Goal: Information Seeking & Learning: Learn about a topic

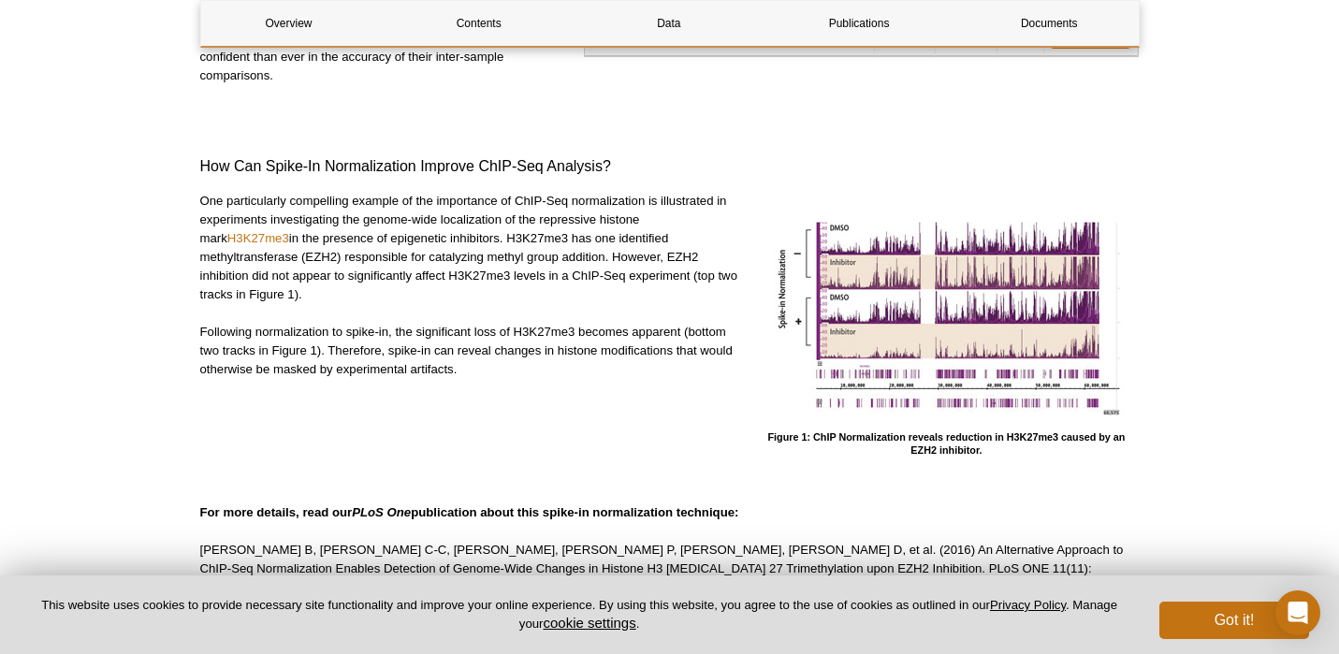
scroll to position [525, 0]
click at [421, 207] on p "One particularly compelling example of the importance of ChIP-Seq normalization…" at bounding box center [470, 247] width 540 height 112
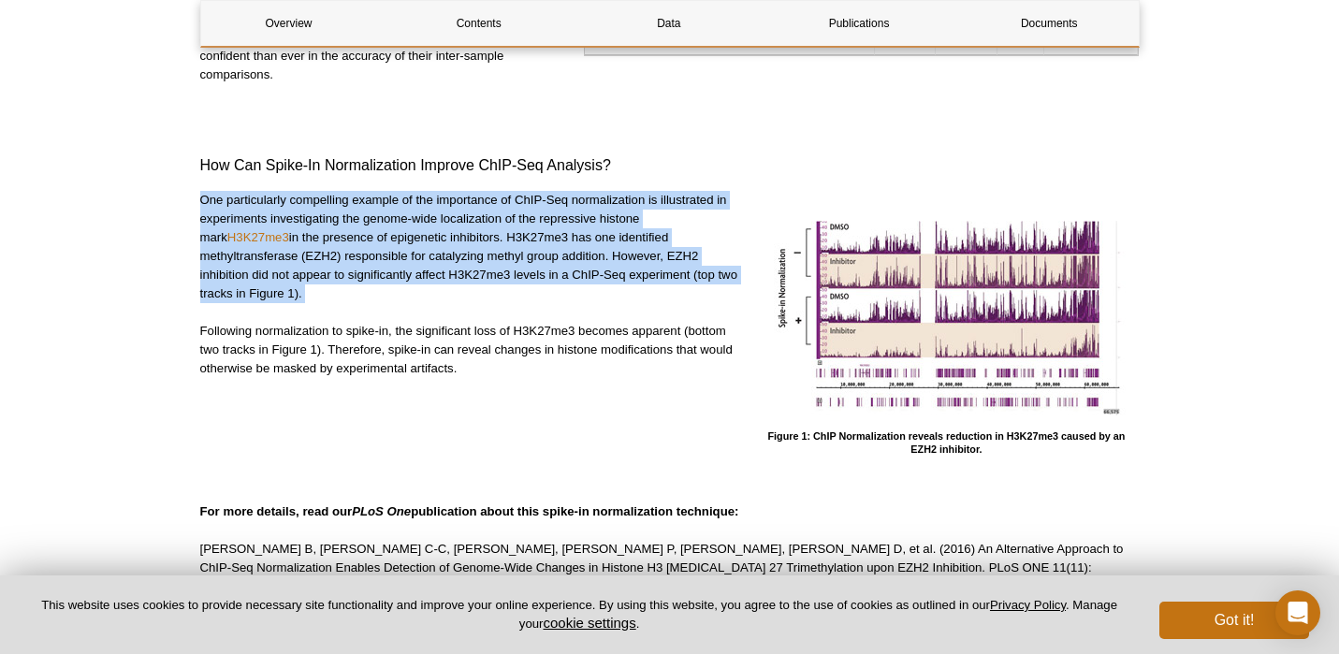
click at [429, 254] on p "One particularly compelling example of the importance of ChIP-Seq normalization…" at bounding box center [470, 247] width 540 height 112
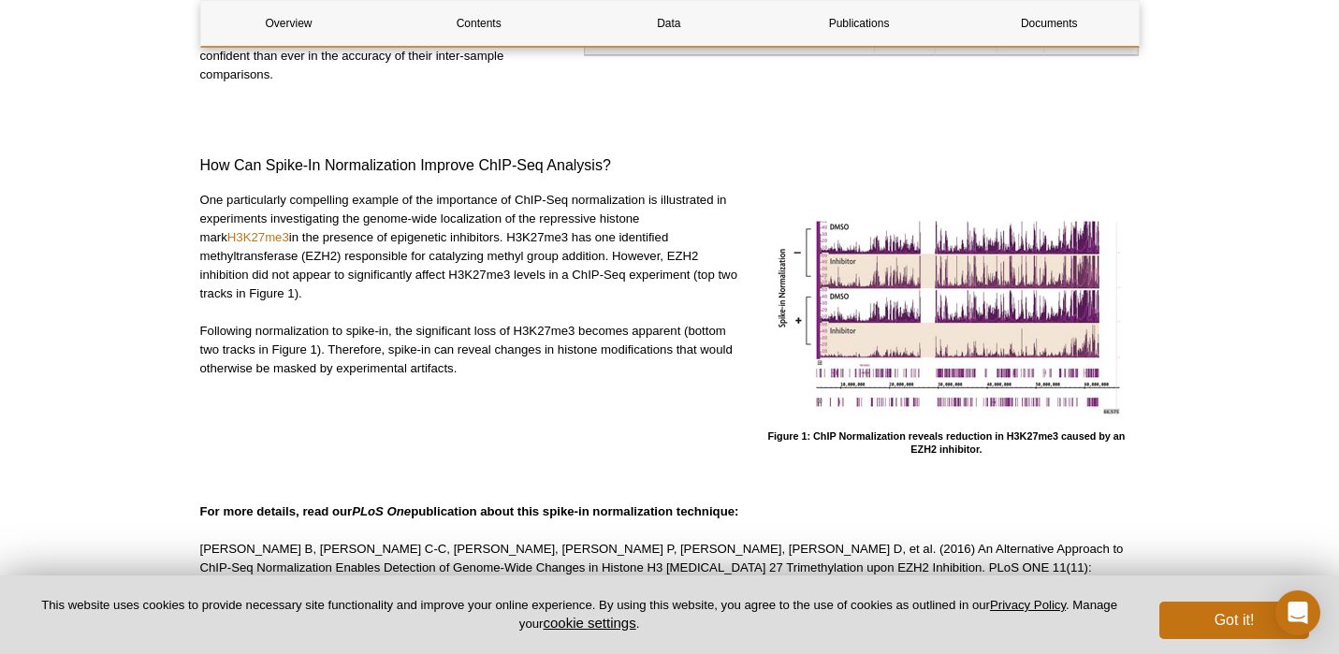
click at [429, 254] on p "One particularly compelling example of the importance of ChIP-Seq normalization…" at bounding box center [470, 247] width 540 height 112
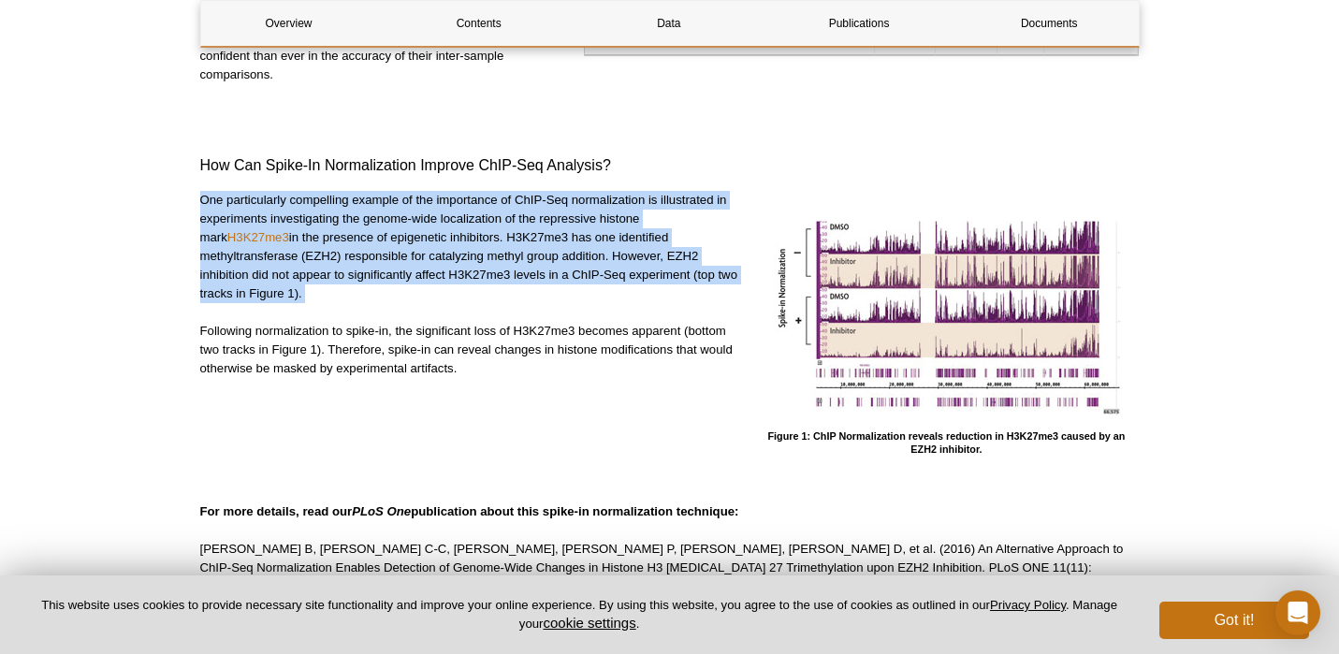
click at [446, 252] on p "One particularly compelling example of the importance of ChIP-Seq normalization…" at bounding box center [470, 247] width 540 height 112
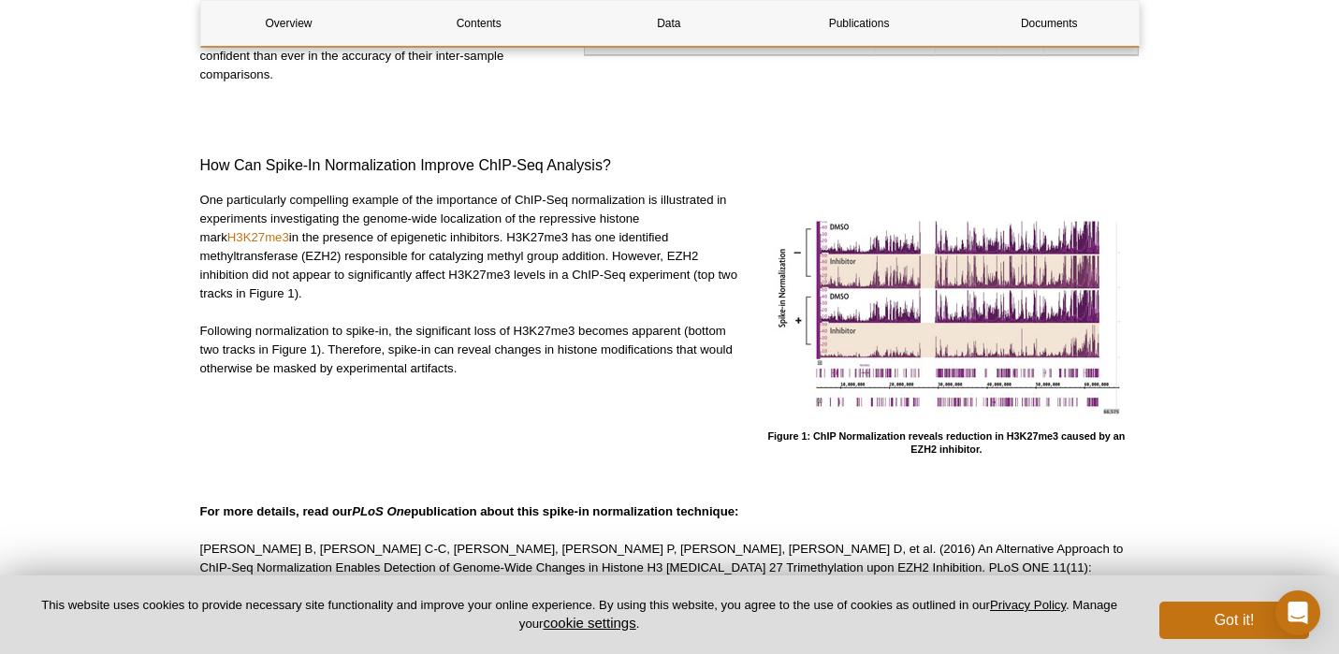
click at [446, 252] on p "One particularly compelling example of the importance of ChIP-Seq normalization…" at bounding box center [470, 247] width 540 height 112
click at [446, 252] on p "One particularly compelling example of the importance of ChIP-Seq normalization…" at bounding box center [470, 246] width 540 height 112
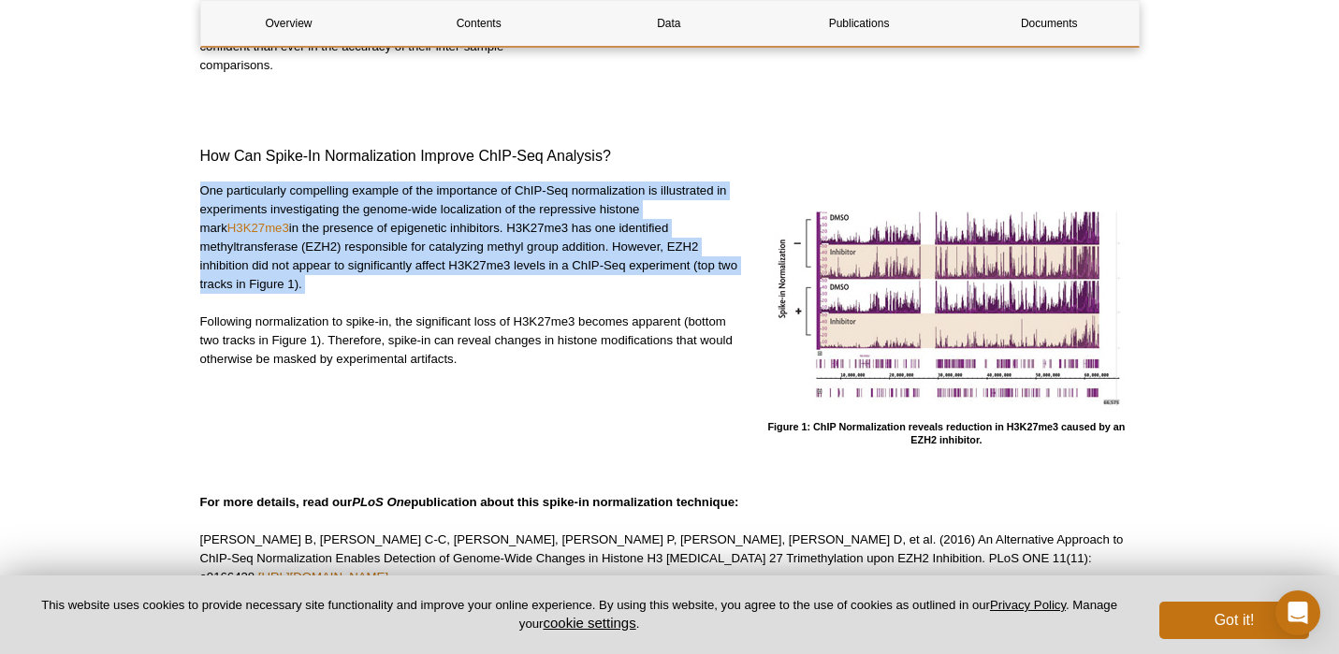
scroll to position [497, 0]
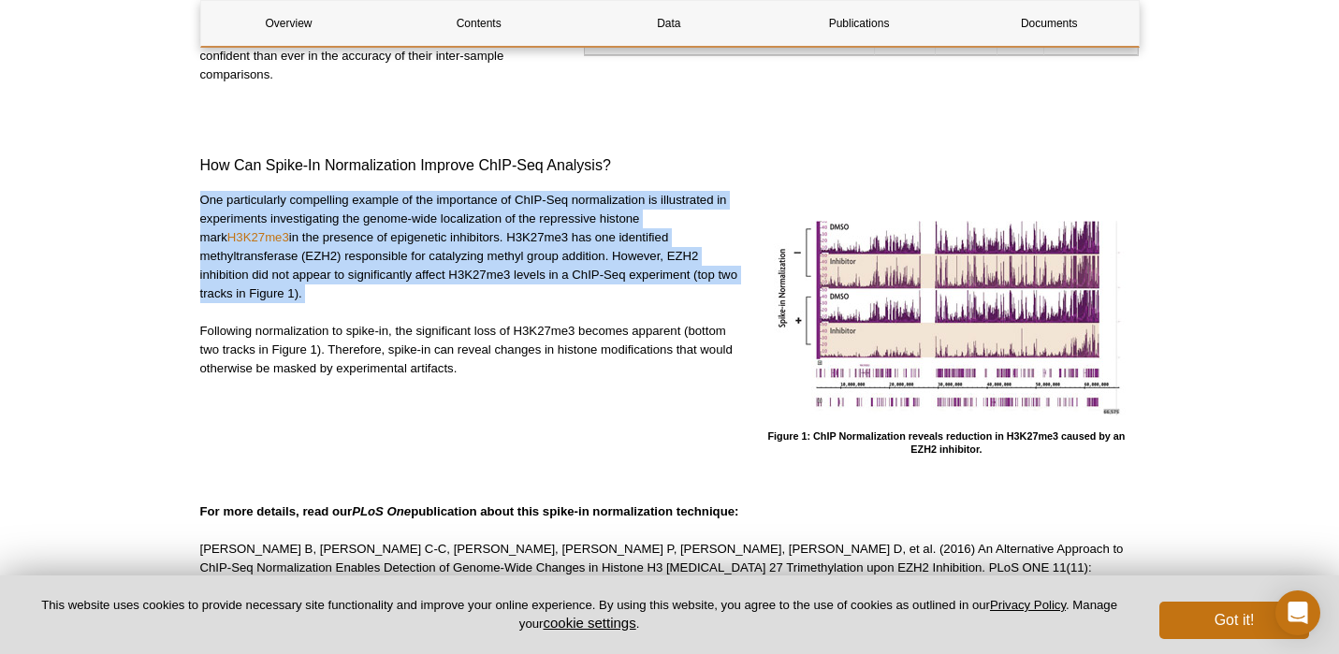
click at [446, 283] on p "One particularly compelling example of the importance of ChIP-Seq normalization…" at bounding box center [470, 247] width 540 height 112
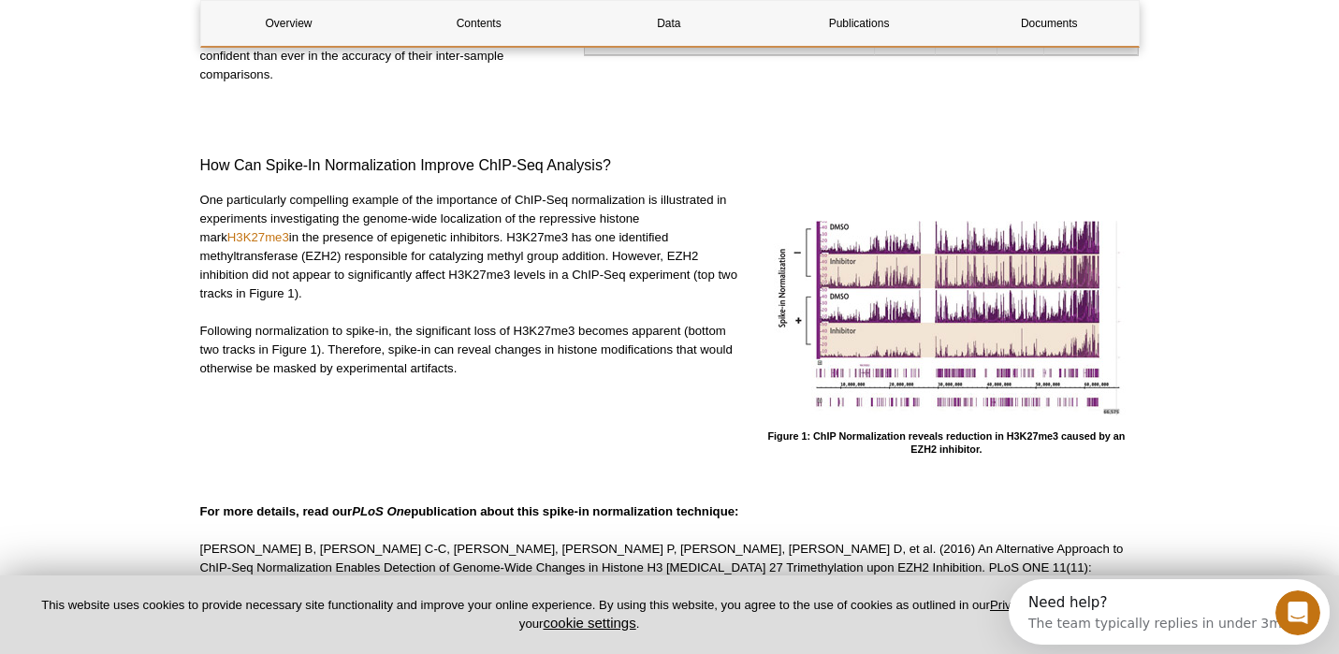
scroll to position [0, 0]
click at [418, 250] on p "One particularly compelling example of the importance of ChIP-Seq normalization…" at bounding box center [470, 247] width 540 height 112
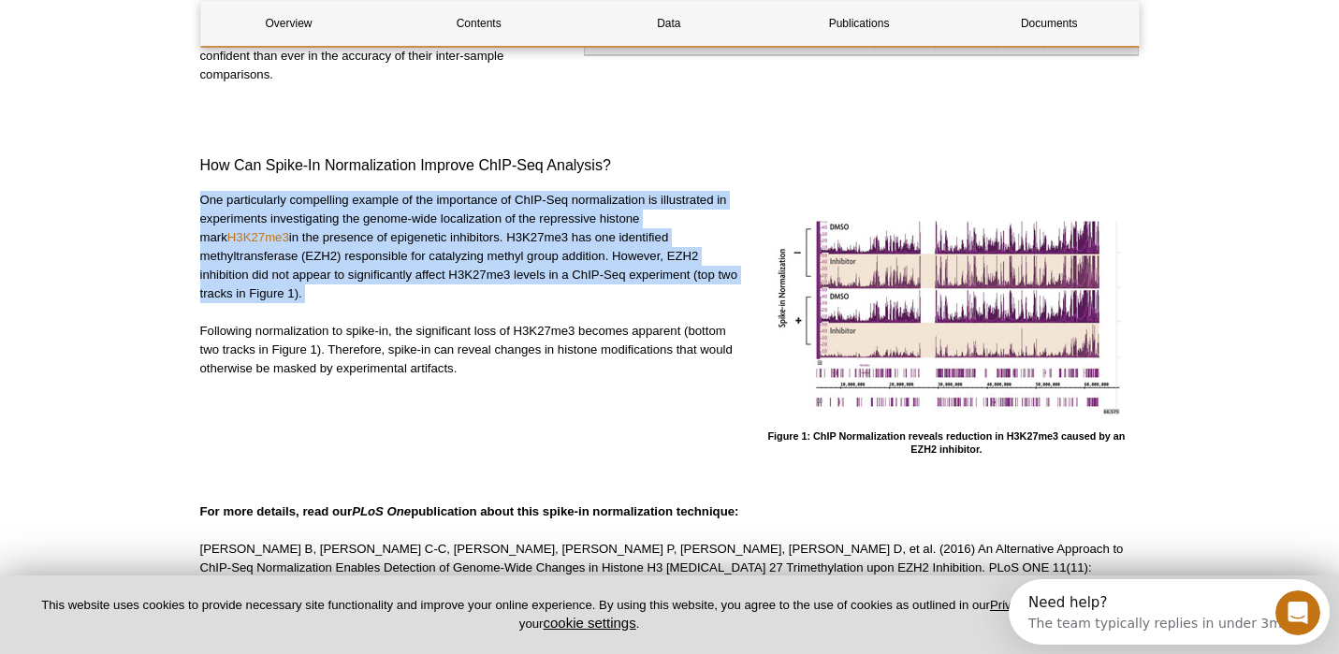
click at [434, 346] on p "Following normalization to spike-in, the significant loss of H3K27me3 becomes a…" at bounding box center [470, 350] width 540 height 56
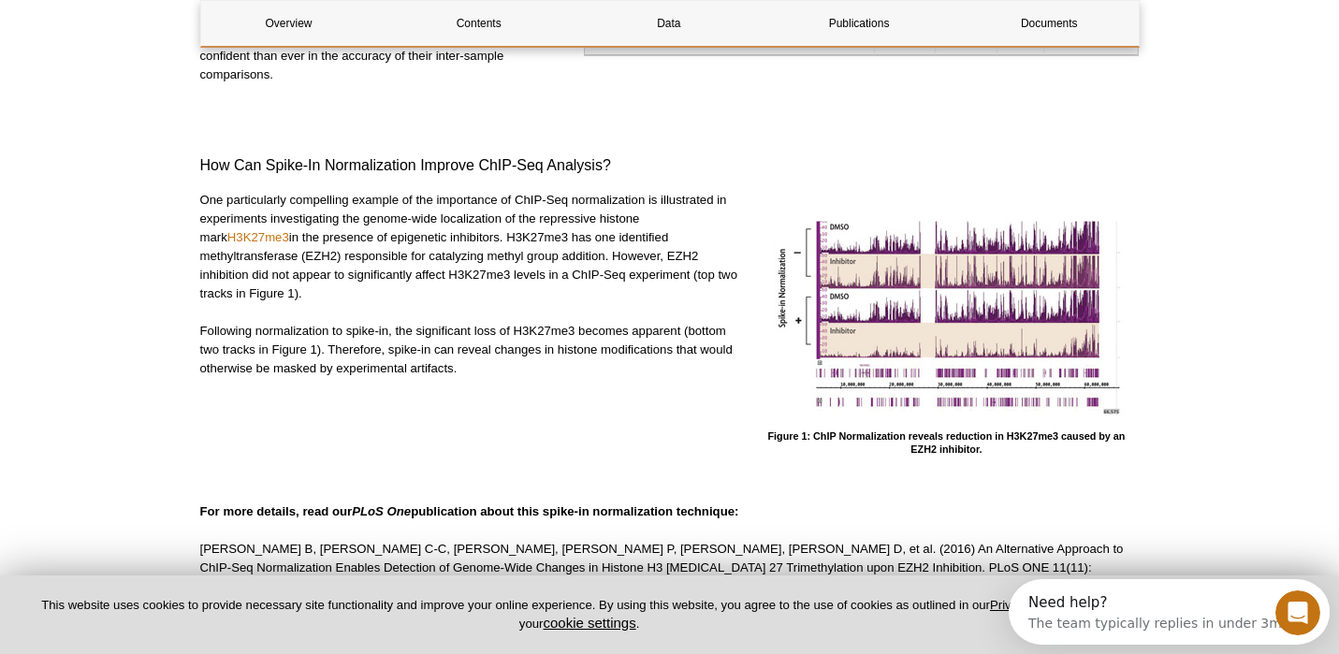
click at [434, 346] on p "Following normalization to spike-in, the significant loss of H3K27me3 becomes a…" at bounding box center [470, 350] width 540 height 56
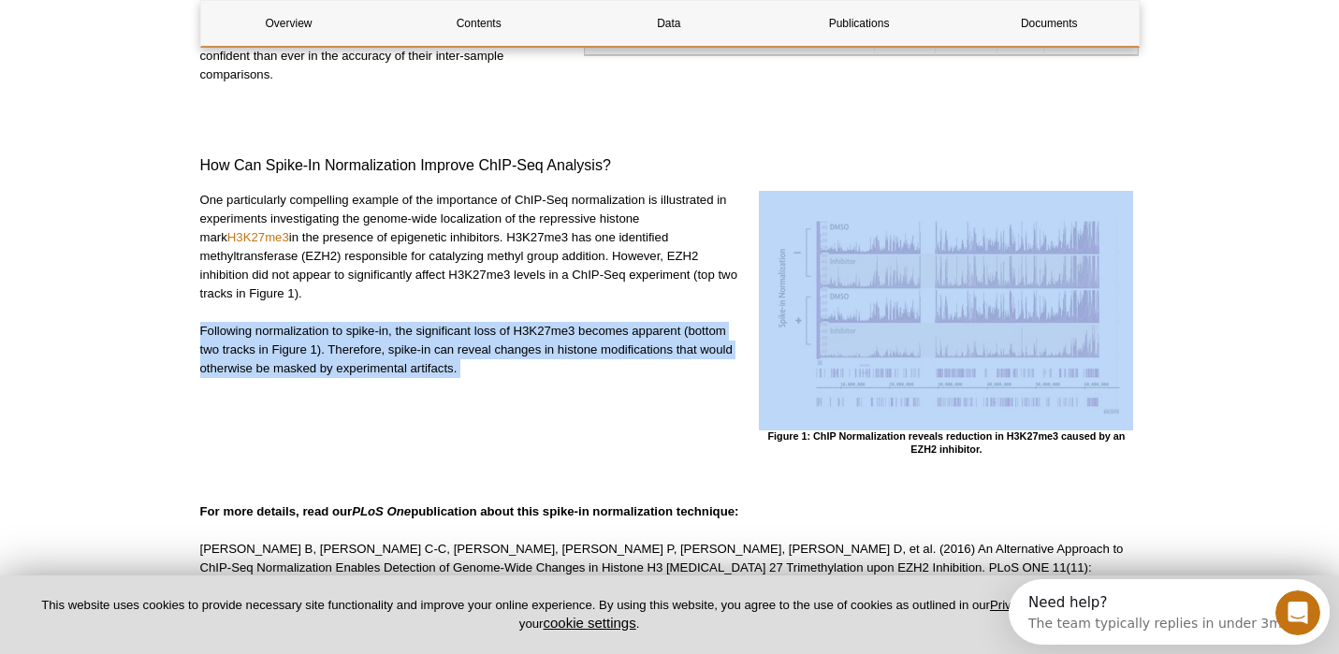
click at [435, 385] on div "One particularly compelling example of the importance of ChIP-Seq normalization…" at bounding box center [470, 323] width 540 height 265
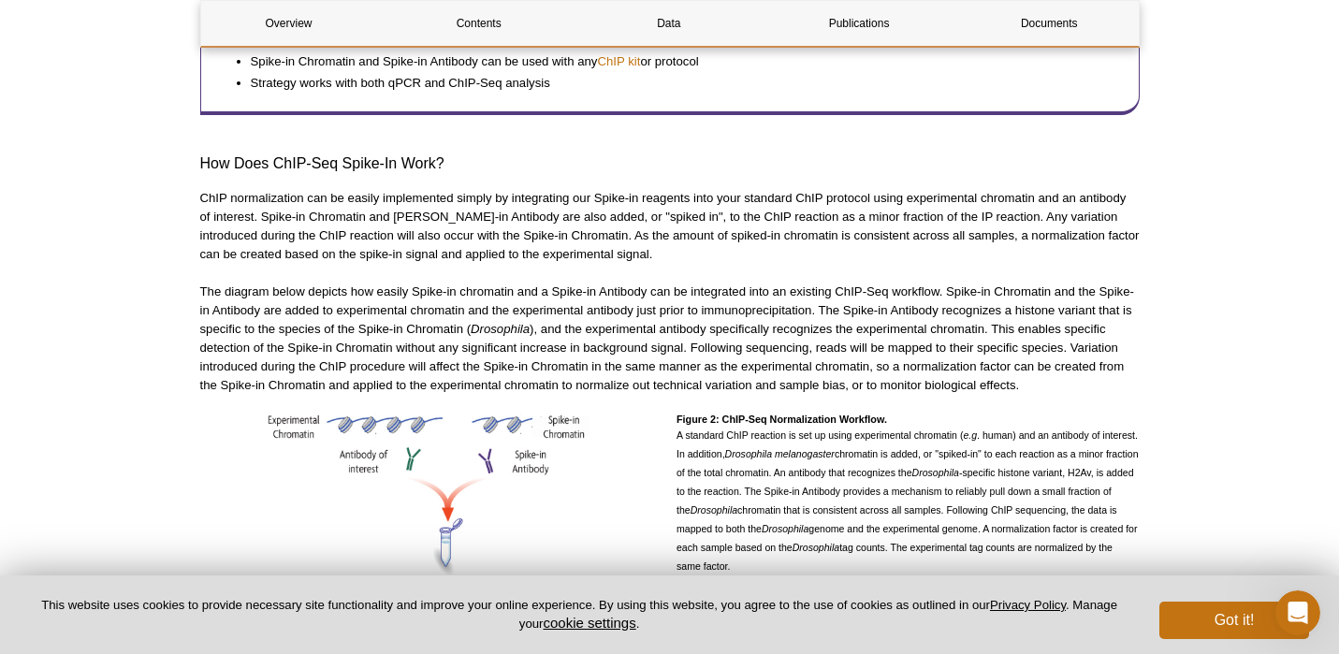
scroll to position [1170, 0]
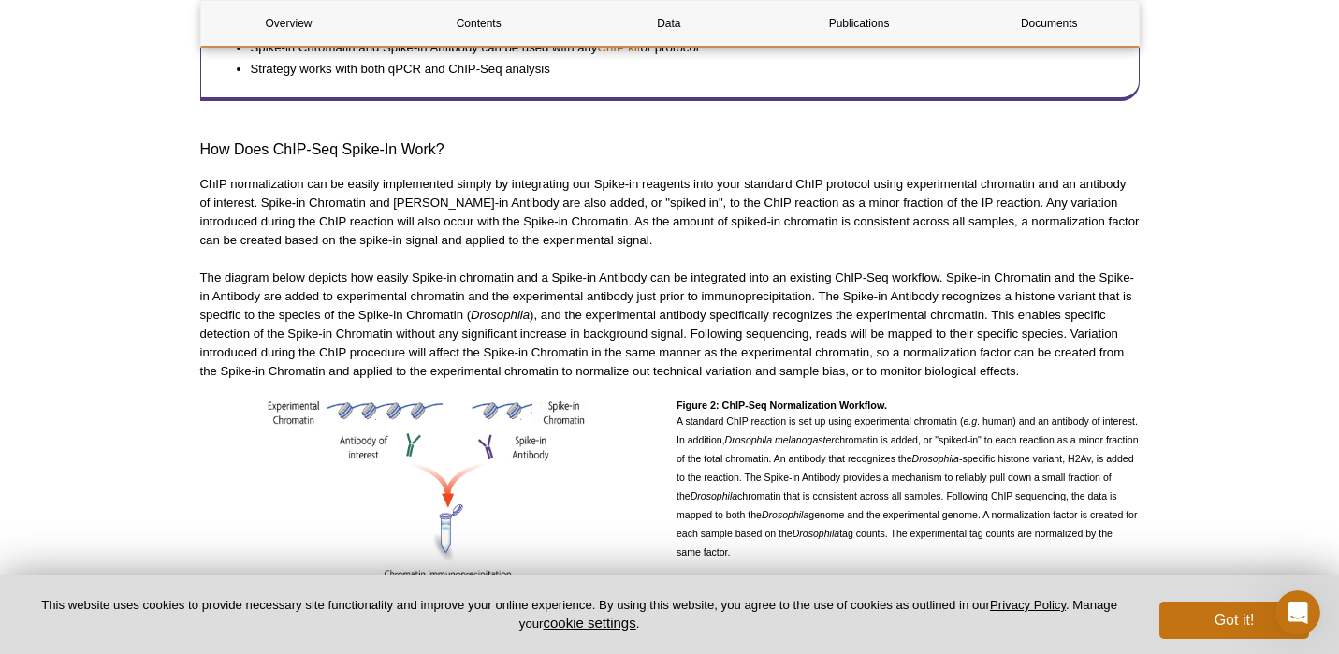
click at [592, 283] on p "The diagram below depicts how easily Spike-in chromatin and a Spike-in Antibody…" at bounding box center [670, 325] width 940 height 112
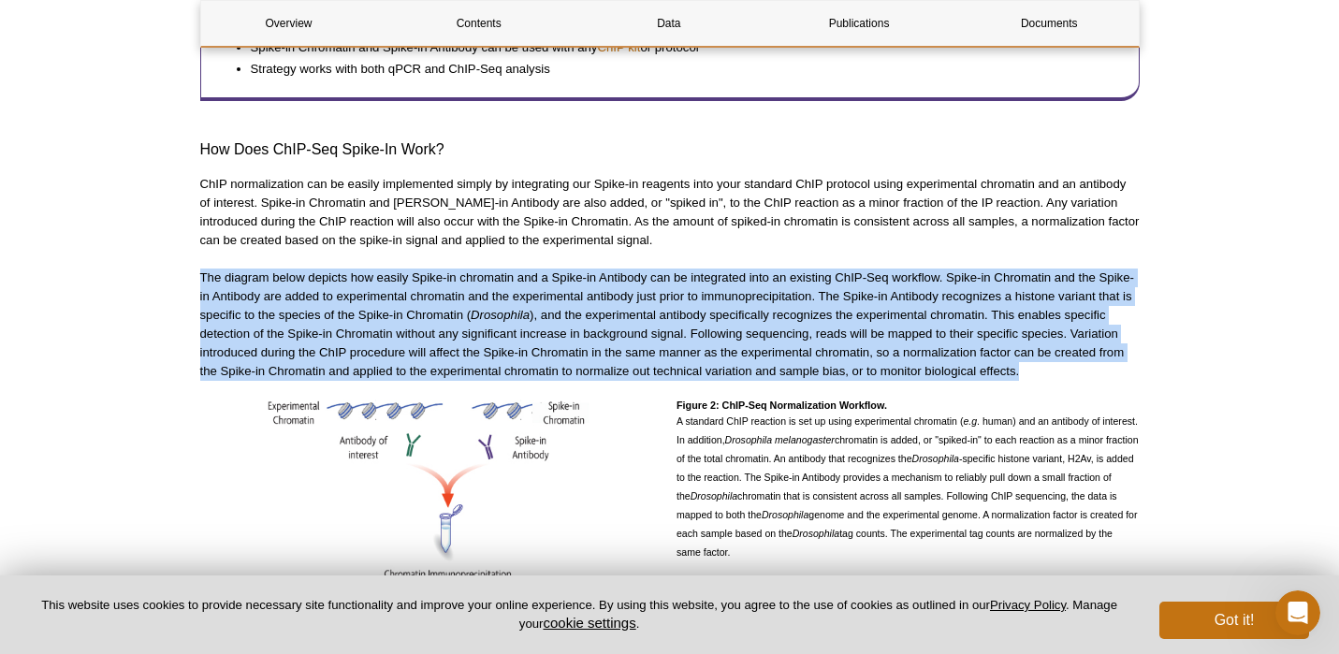
click at [629, 300] on p "The diagram below depicts how easily Spike-in chromatin and a Spike-in Antibody…" at bounding box center [670, 325] width 940 height 112
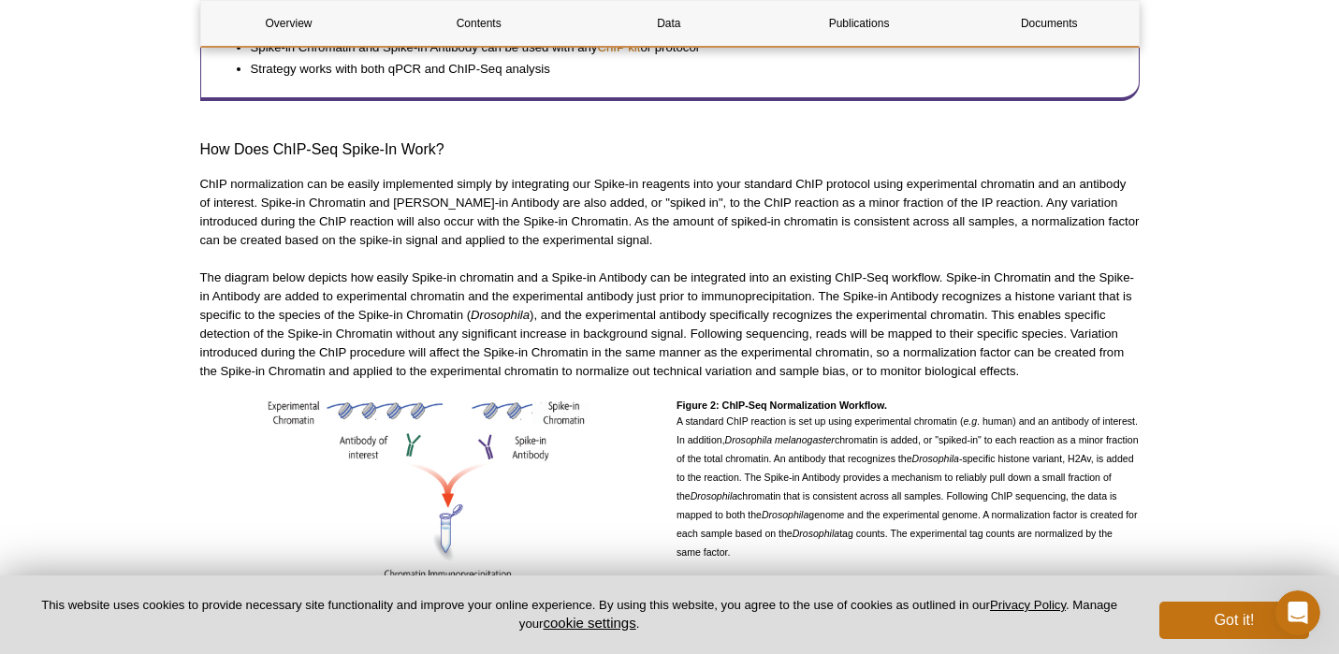
click at [629, 300] on p "The diagram below depicts how easily Spike-in chromatin and a Spike-in Antibody…" at bounding box center [670, 325] width 940 height 112
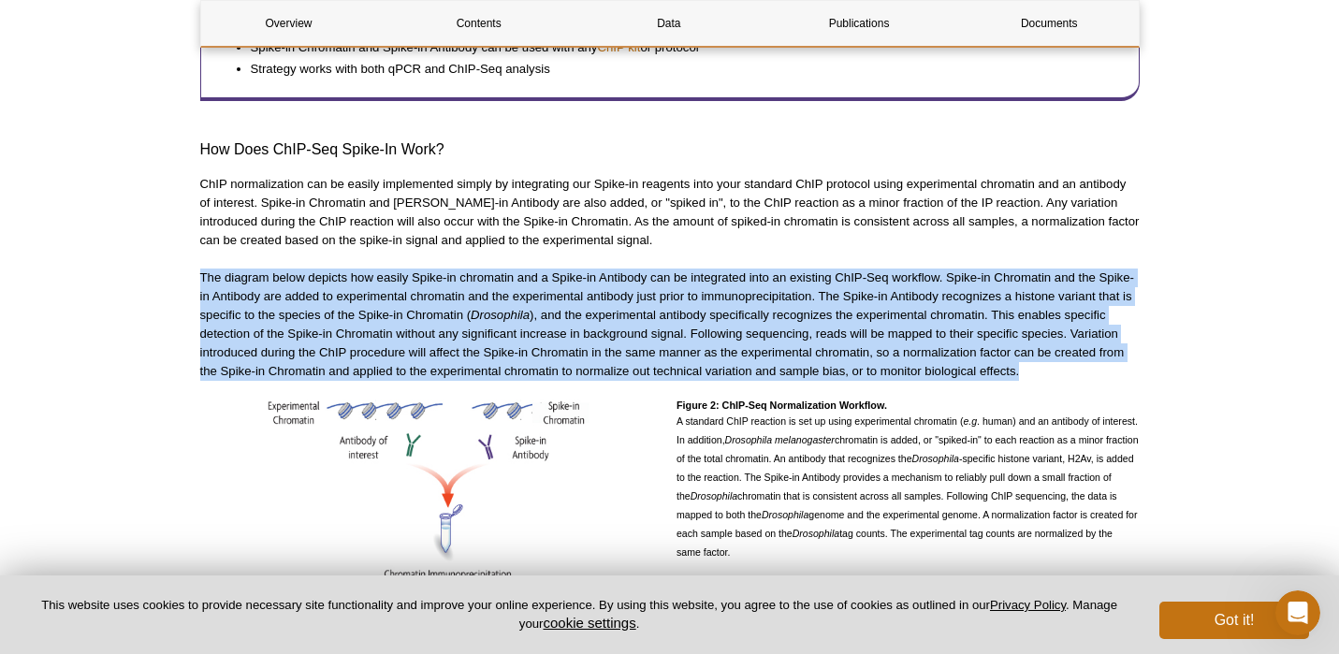
click at [633, 304] on p "The diagram below depicts how easily Spike-in chromatin and a Spike-in Antibody…" at bounding box center [670, 325] width 940 height 112
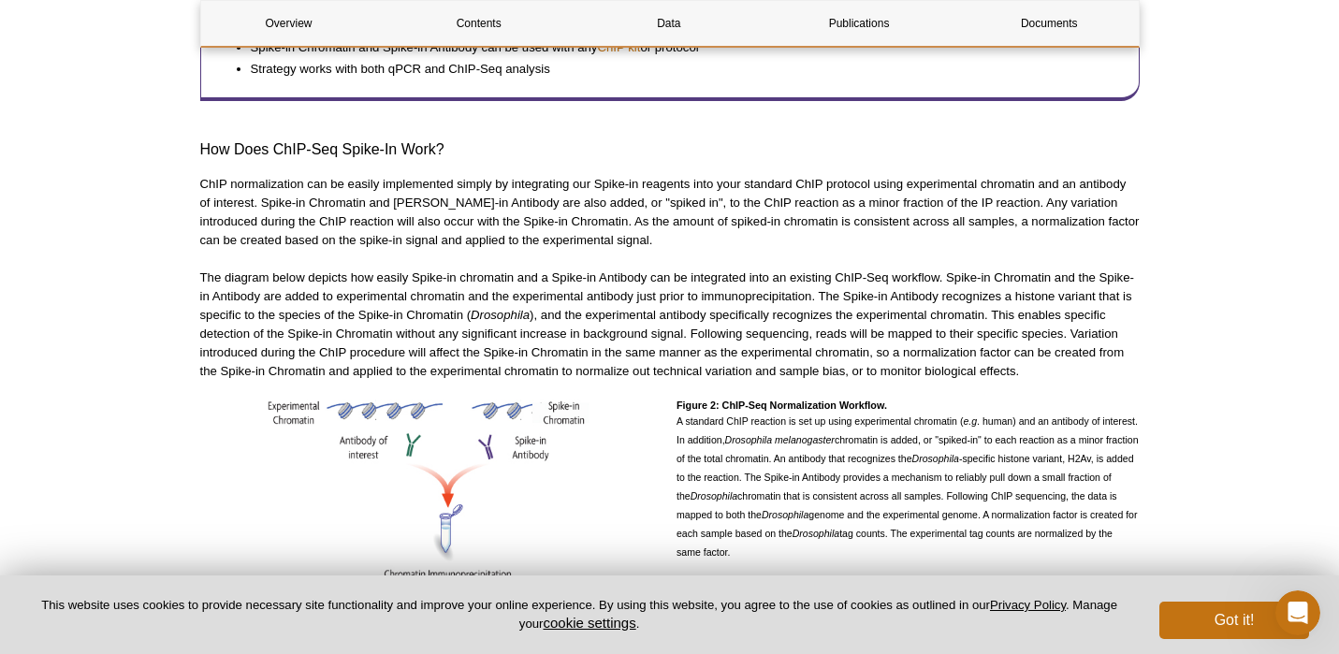
click at [633, 304] on p "The diagram below depicts how easily Spike-in chromatin and a Spike-in Antibody…" at bounding box center [670, 325] width 940 height 112
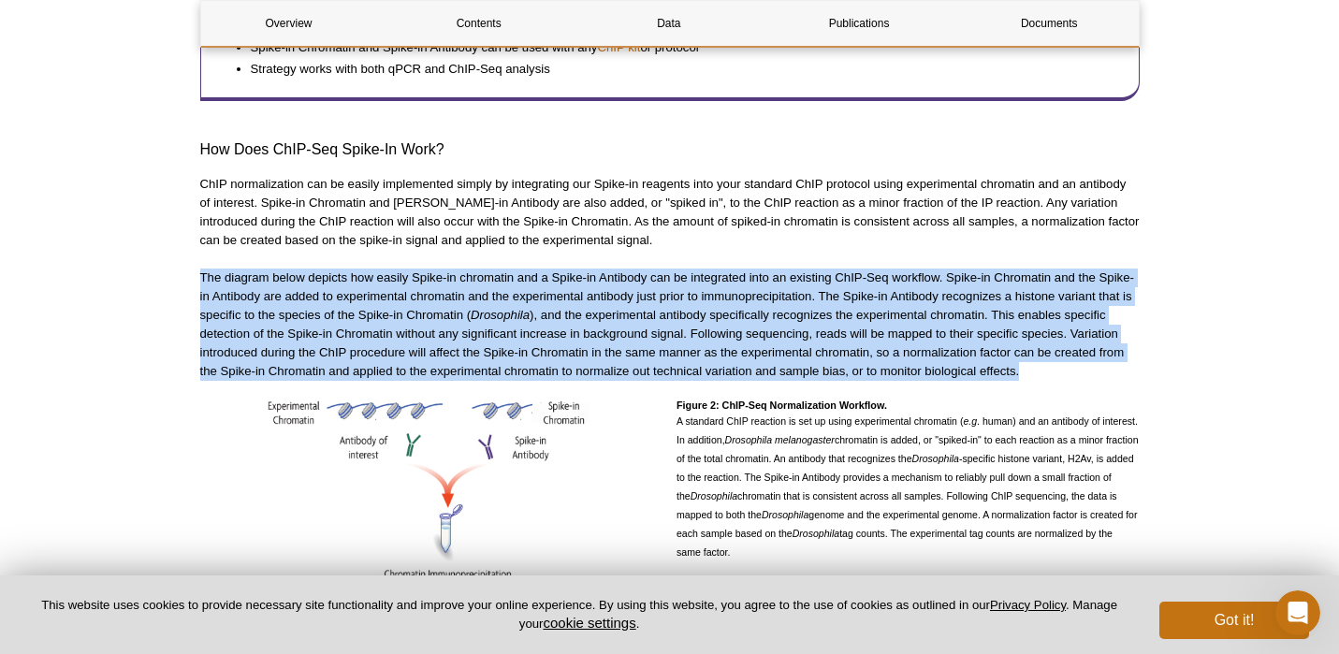
click at [662, 310] on p "The diagram below depicts how easily Spike-in chromatin and a Spike-in Antibody…" at bounding box center [670, 325] width 940 height 112
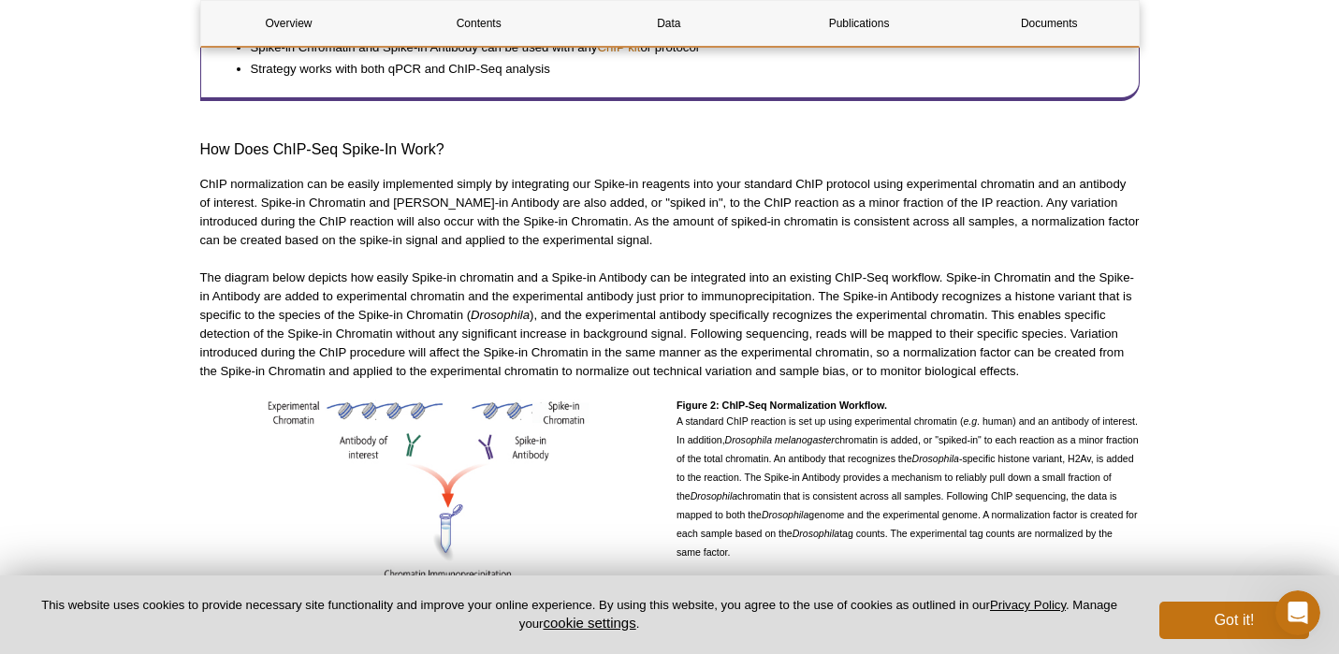
click at [602, 298] on p "The diagram below depicts how easily Spike-in chromatin and a Spike-in Antibody…" at bounding box center [670, 325] width 940 height 112
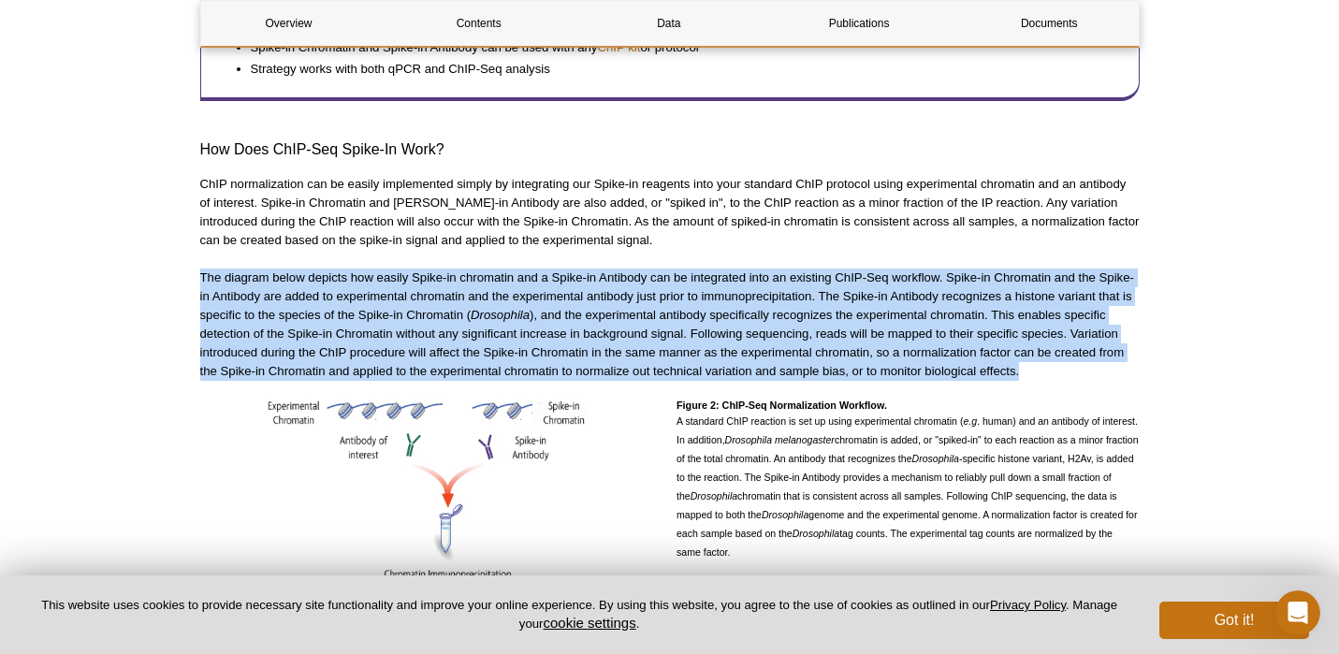
click at [641, 327] on p "The diagram below depicts how easily Spike-in chromatin and a Spike-in Antibody…" at bounding box center [670, 325] width 940 height 112
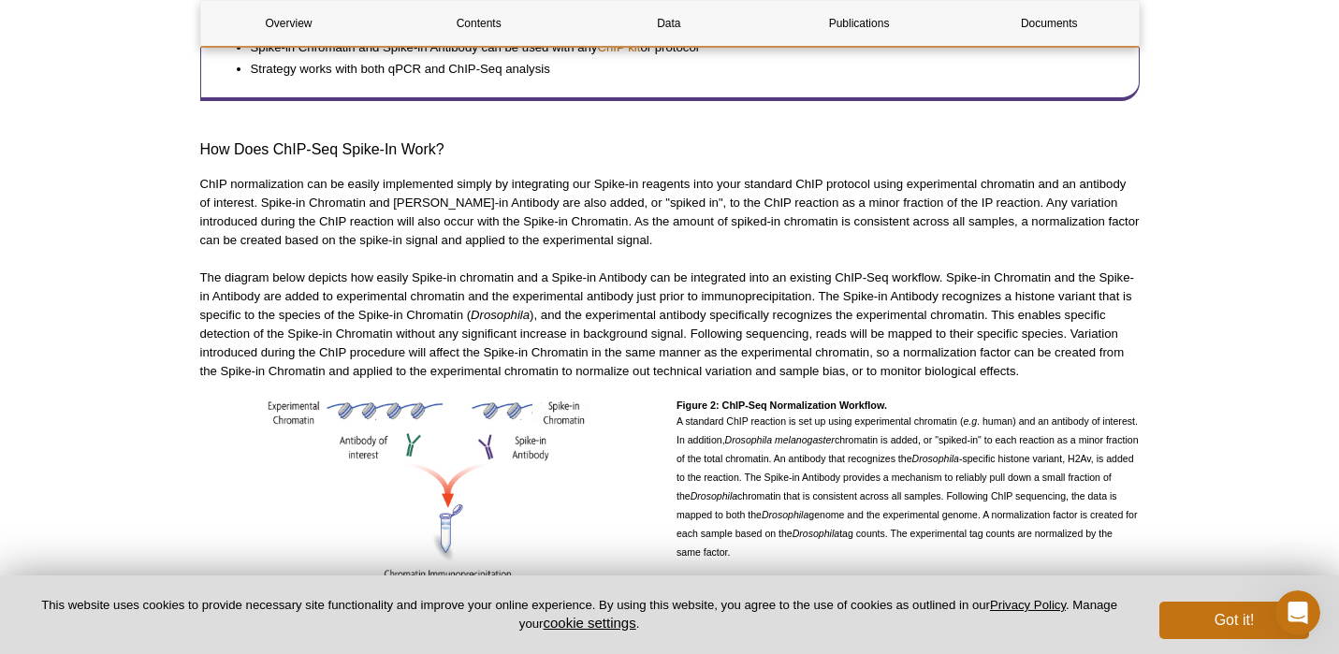
click at [641, 327] on p "The diagram below depicts how easily Spike-in chromatin and a Spike-in Antibody…" at bounding box center [670, 325] width 940 height 112
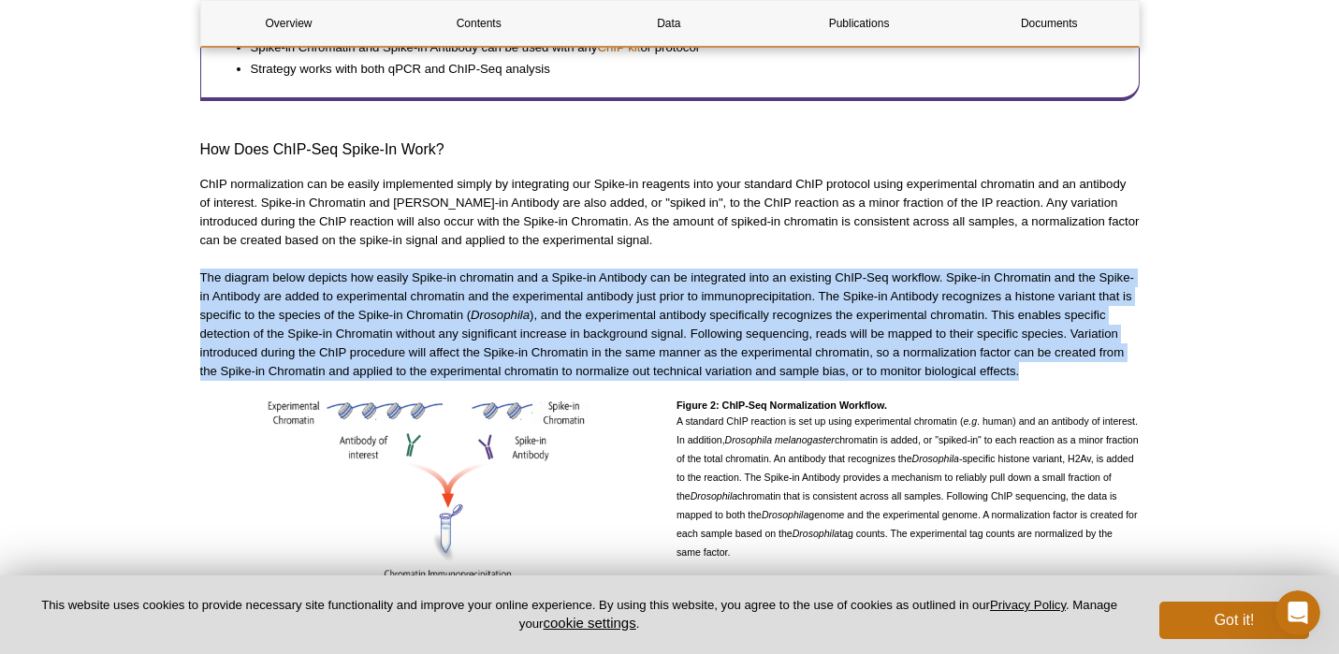
click at [579, 283] on p "The diagram below depicts how easily Spike-in chromatin and a Spike-in Antibody…" at bounding box center [670, 325] width 940 height 112
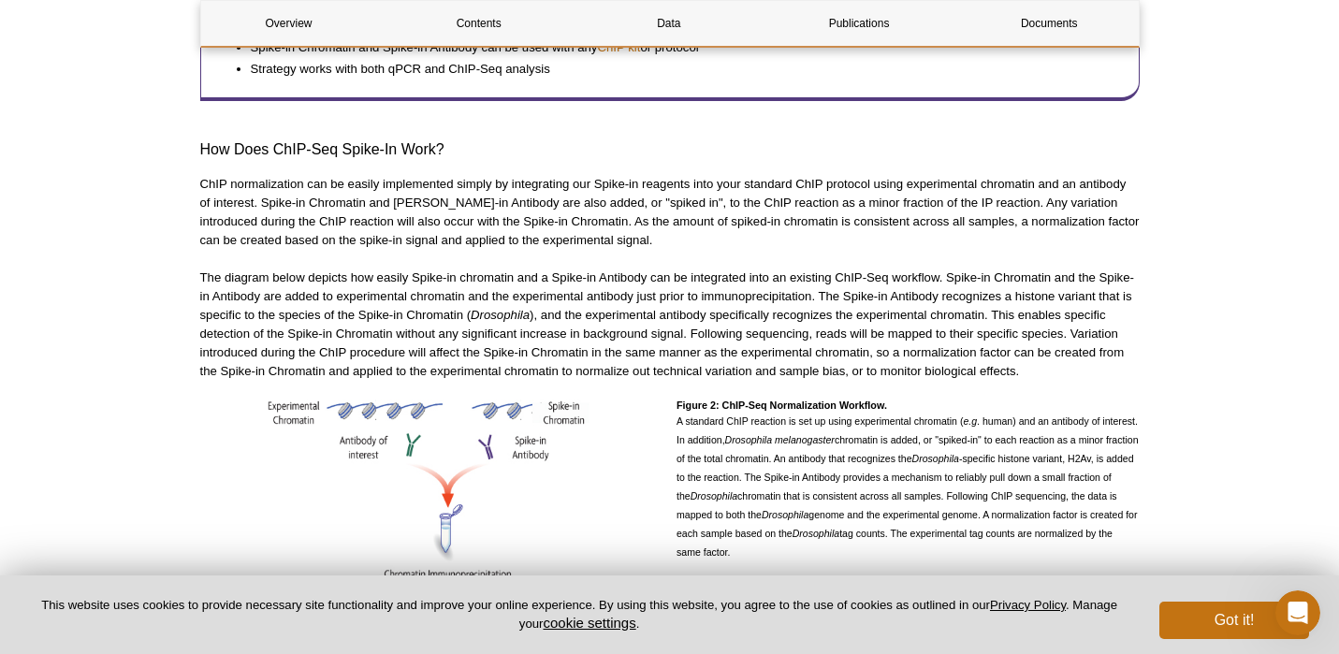
click at [579, 283] on p "The diagram below depicts how easily Spike-in chromatin and a Spike-in Antibody…" at bounding box center [670, 325] width 940 height 112
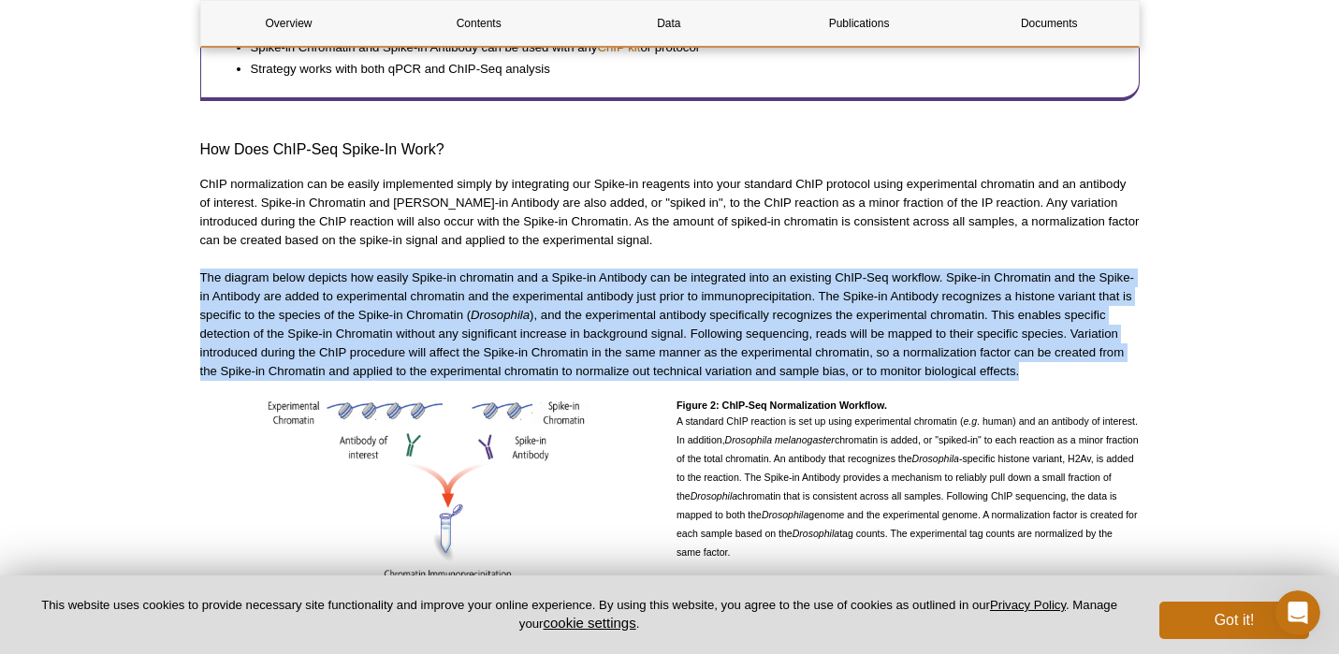
click at [593, 306] on p "The diagram below depicts how easily Spike-in chromatin and a Spike-in Antibody…" at bounding box center [670, 325] width 940 height 112
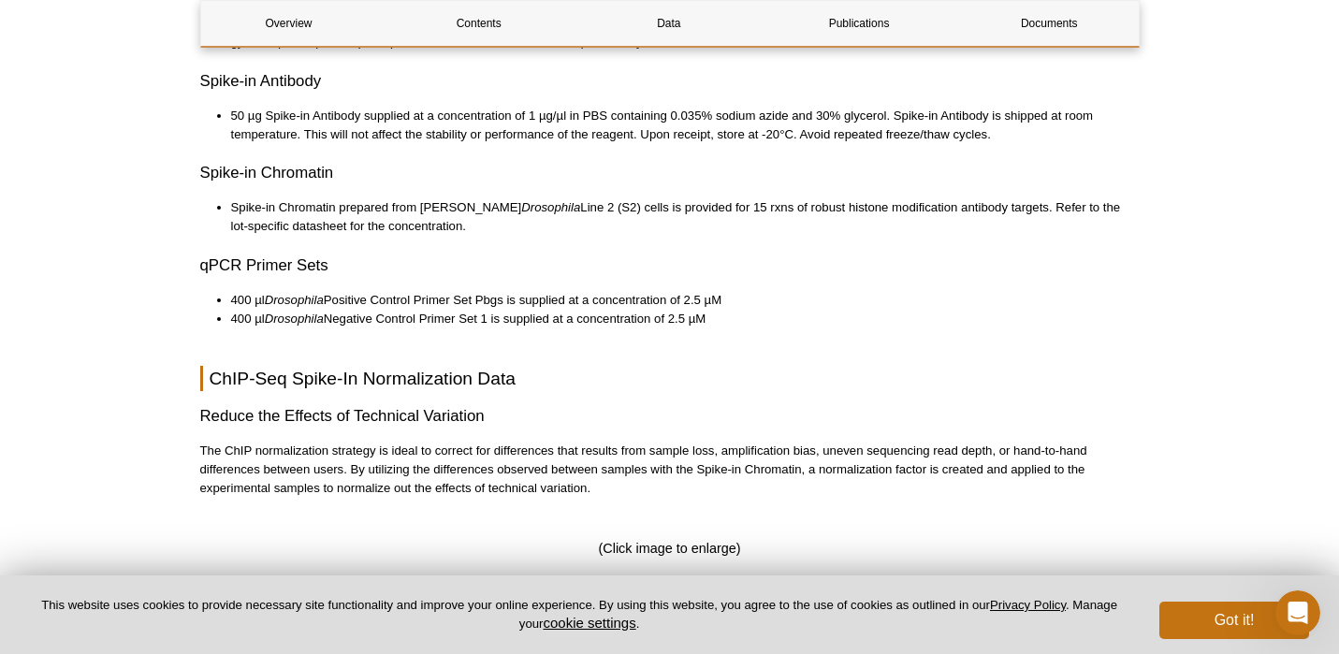
scroll to position [2768, 0]
